Goal: Information Seeking & Learning: Learn about a topic

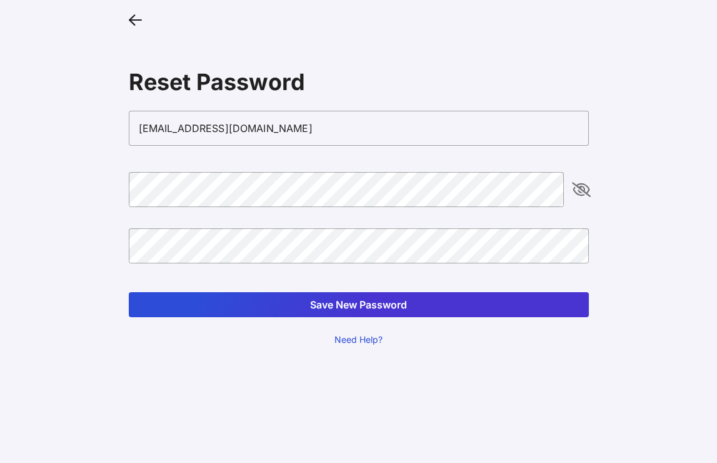
click at [329, 309] on button "Save New Password" at bounding box center [359, 304] width 460 height 25
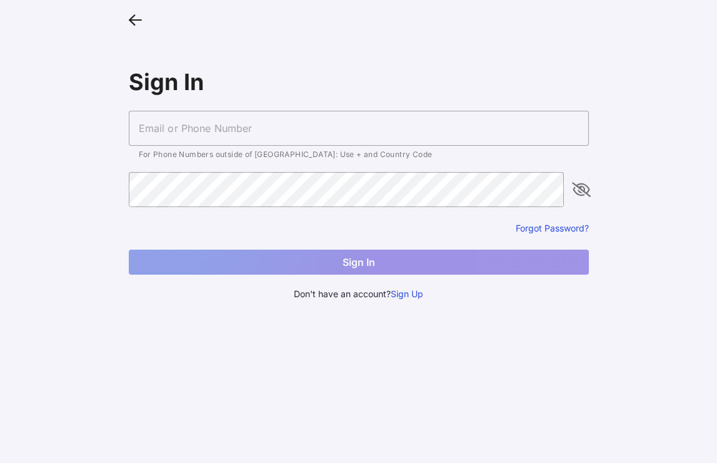
click at [227, 118] on input "text" at bounding box center [359, 128] width 460 height 35
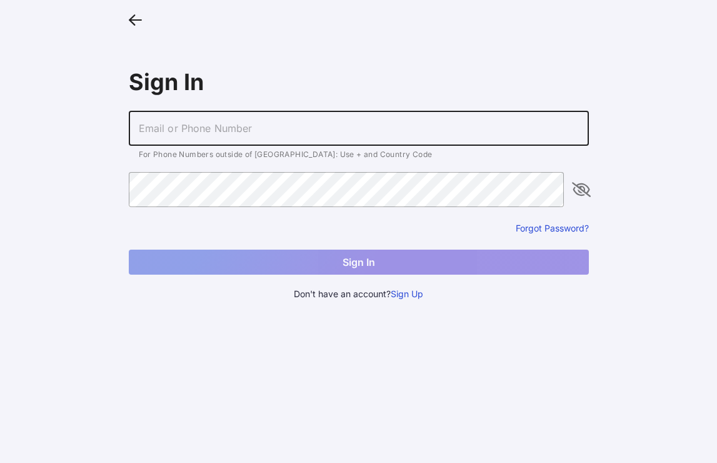
type input "[EMAIL_ADDRESS][DOMAIN_NAME]"
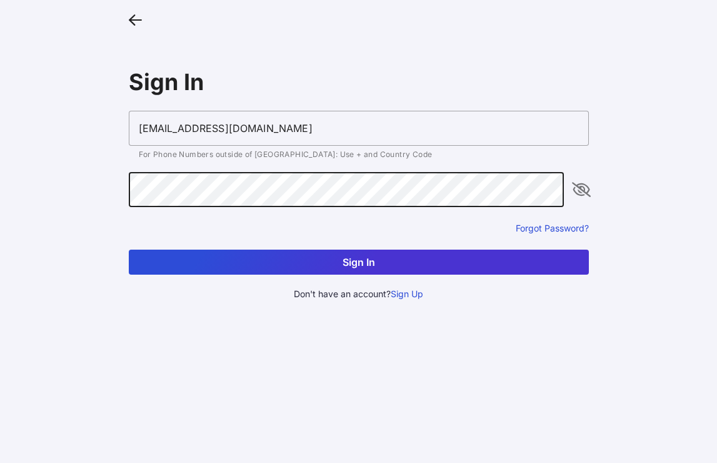
click at [129, 249] on button "Sign In" at bounding box center [359, 261] width 460 height 25
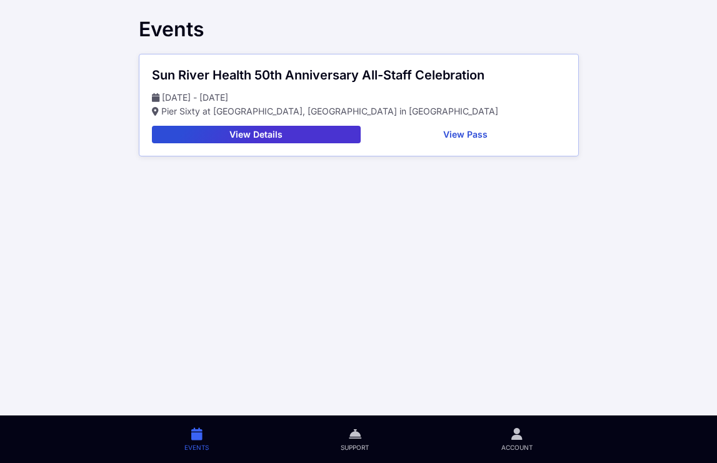
click at [256, 136] on button "View Details" at bounding box center [256, 135] width 209 height 18
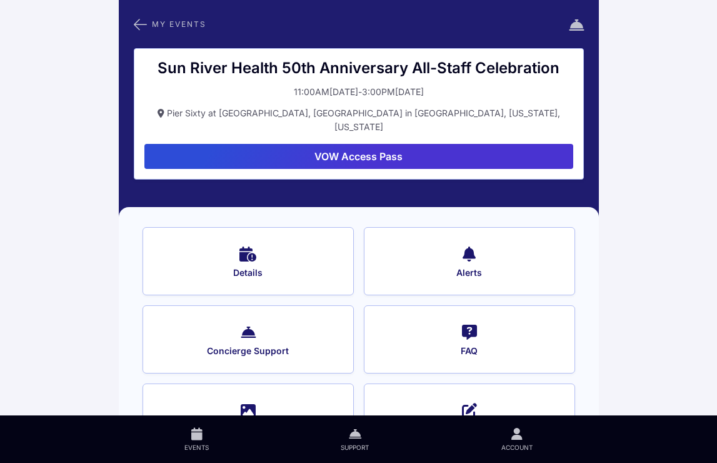
click at [276, 250] on button "Details" at bounding box center [248, 261] width 211 height 68
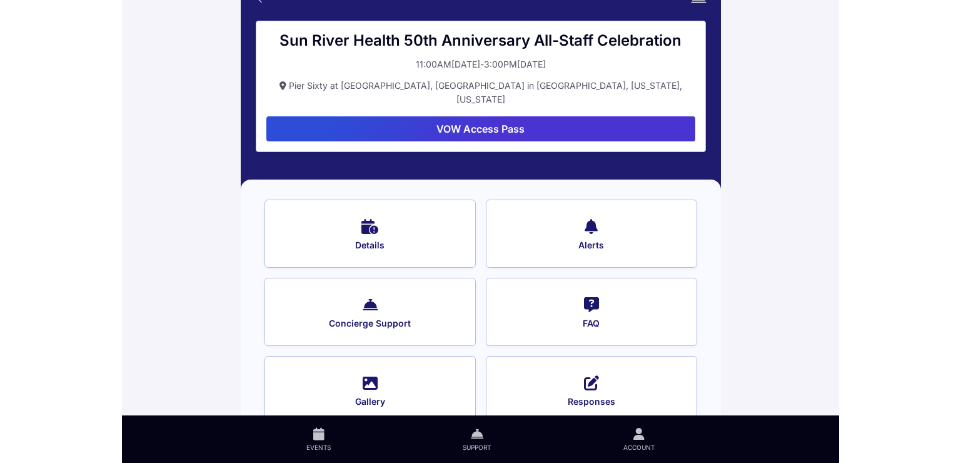
scroll to position [43, 0]
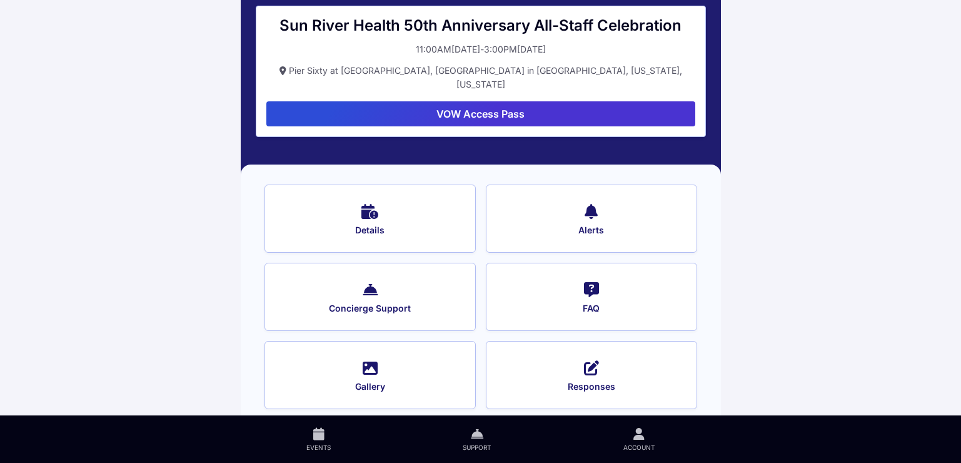
click at [391, 206] on button "Details" at bounding box center [369, 218] width 211 height 68
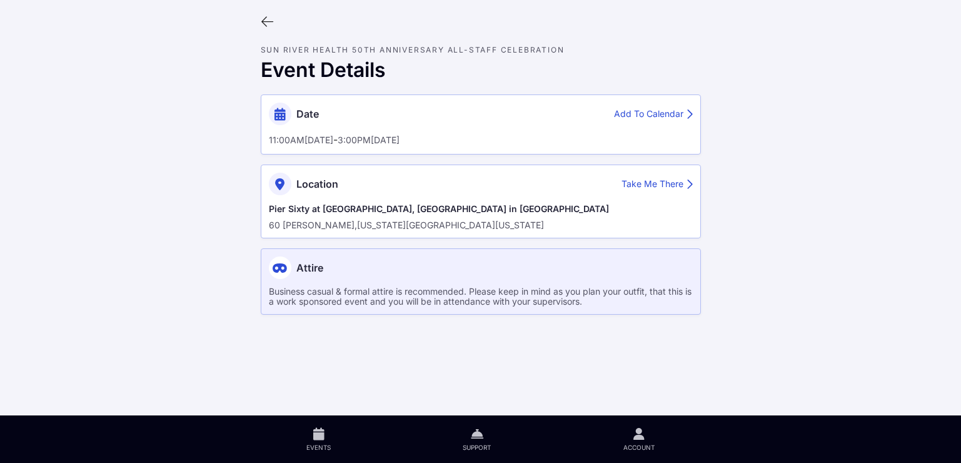
click at [511, 146] on div "11:00AM[DATE] - 3:00PM[DATE]" at bounding box center [481, 140] width 424 height 14
click at [716, 251] on main "Sun River Health 50th Anniversary All-Staff Celebration Event Details Date Add …" at bounding box center [480, 231] width 961 height 463
click at [294, 218] on div "Pier Sixty at [GEOGRAPHIC_DATA], [GEOGRAPHIC_DATA] in [GEOGRAPHIC_DATA] [STREET…" at bounding box center [481, 217] width 424 height 28
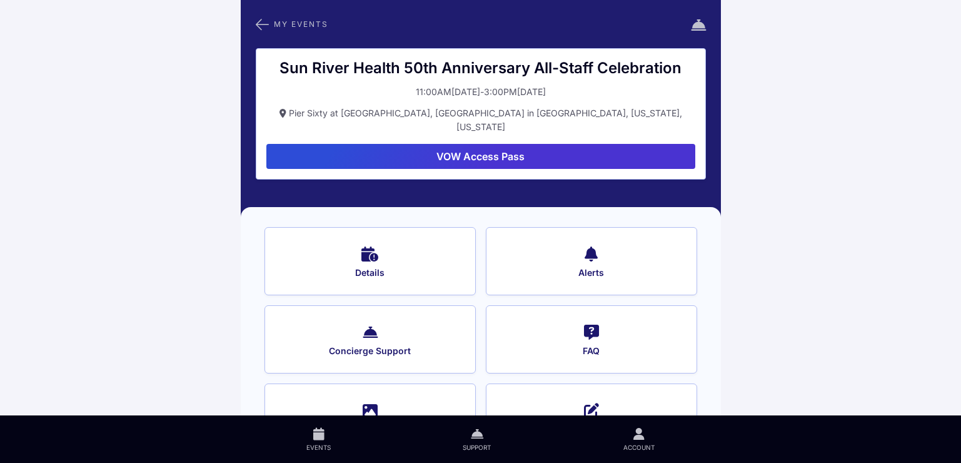
scroll to position [43, 0]
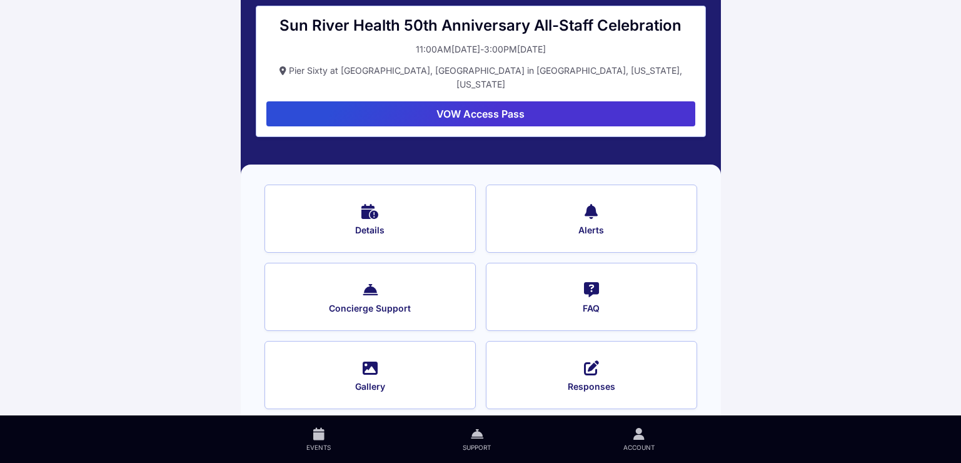
click at [368, 363] on button "Gallery" at bounding box center [369, 375] width 211 height 68
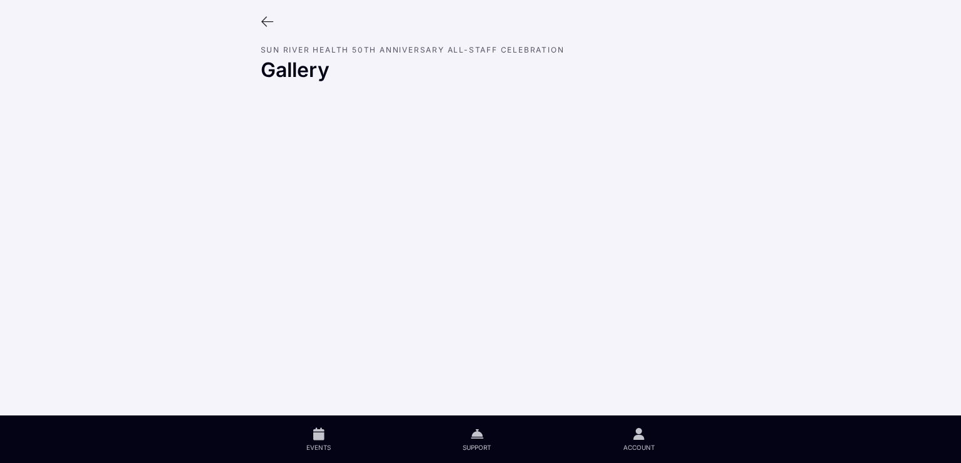
click at [265, 17] on icon at bounding box center [268, 22] width 14 height 14
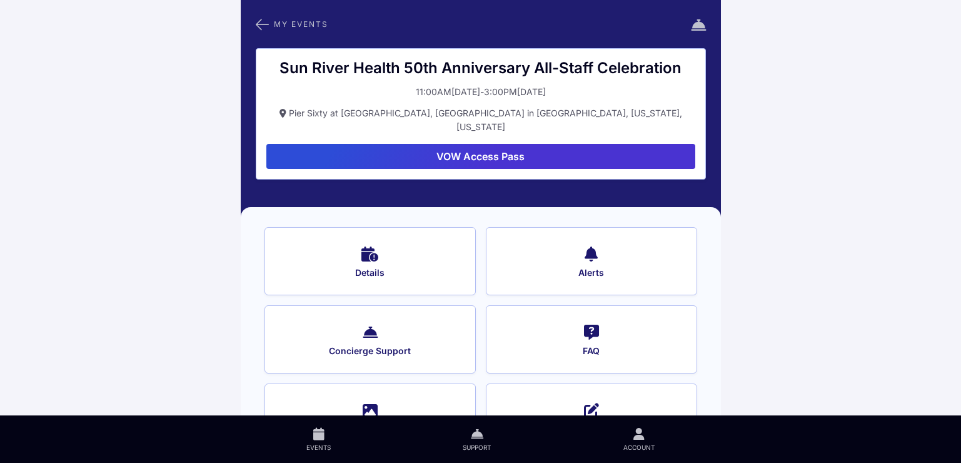
click at [353, 324] on button "Concierge Support" at bounding box center [369, 339] width 211 height 68
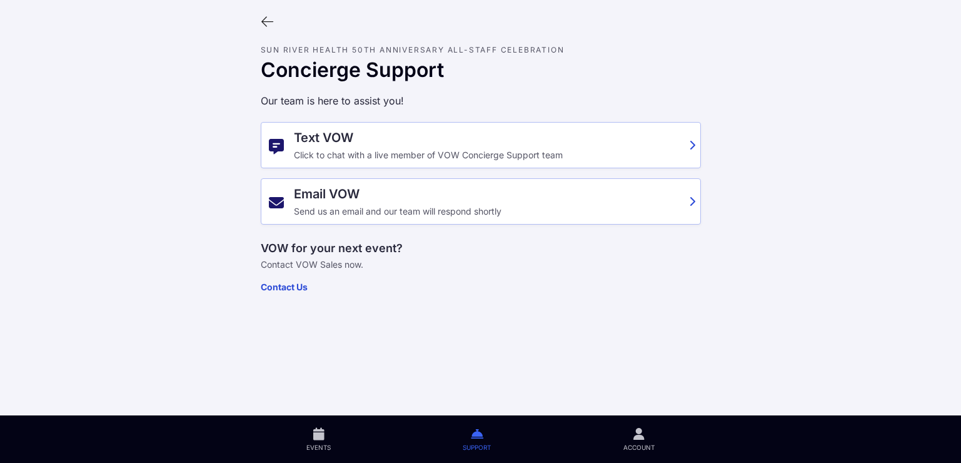
click at [357, 153] on div "Click to chat with a live member of VOW Concierge Support team" at bounding box center [488, 155] width 388 height 10
click at [716, 30] on main "Sun River Health 50th Anniversary All-Staff Celebration Concierge Support Our t…" at bounding box center [480, 231] width 961 height 463
click at [716, 337] on div at bounding box center [480, 337] width 961 height 48
